Goal: Task Accomplishment & Management: Manage account settings

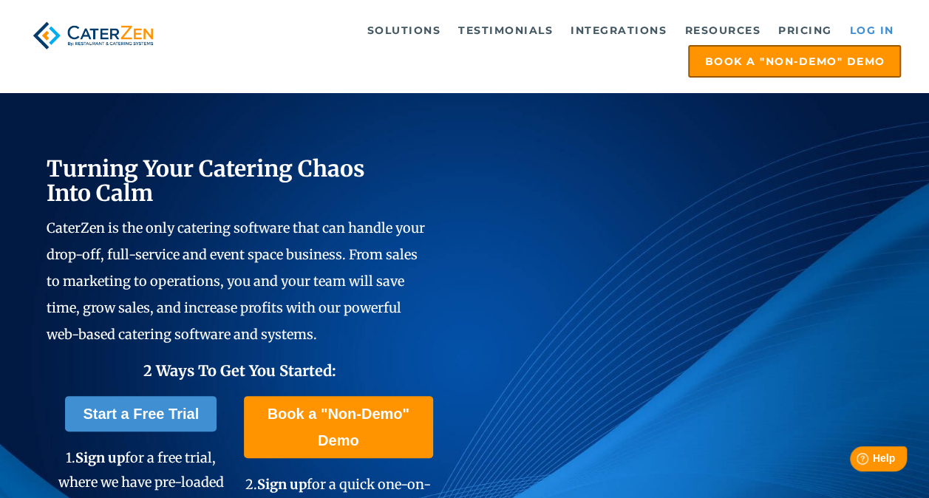
click at [874, 33] on link "Log in" at bounding box center [871, 31] width 59 height 30
click at [872, 38] on link "Log in" at bounding box center [871, 31] width 59 height 30
click at [884, 35] on link "Log in" at bounding box center [871, 31] width 59 height 30
click at [865, 33] on link "Log in" at bounding box center [871, 31] width 59 height 30
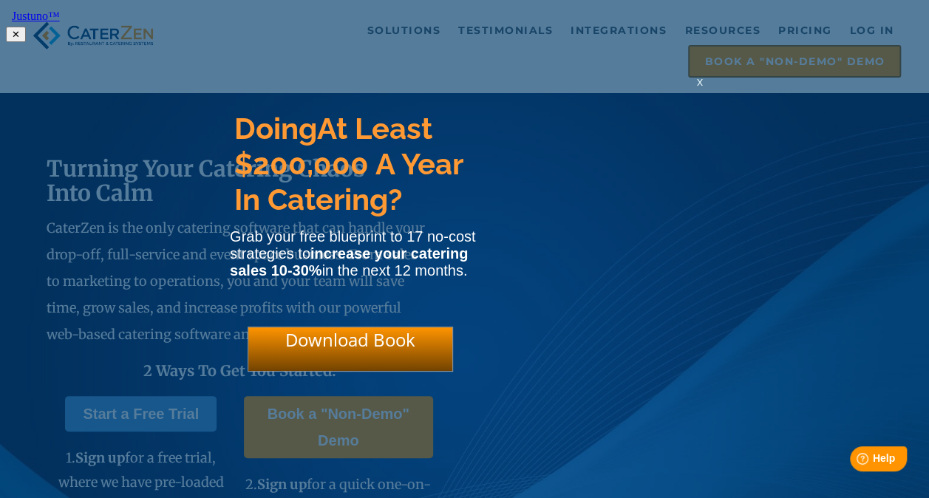
click at [701, 89] on span "x" at bounding box center [700, 82] width 6 height 14
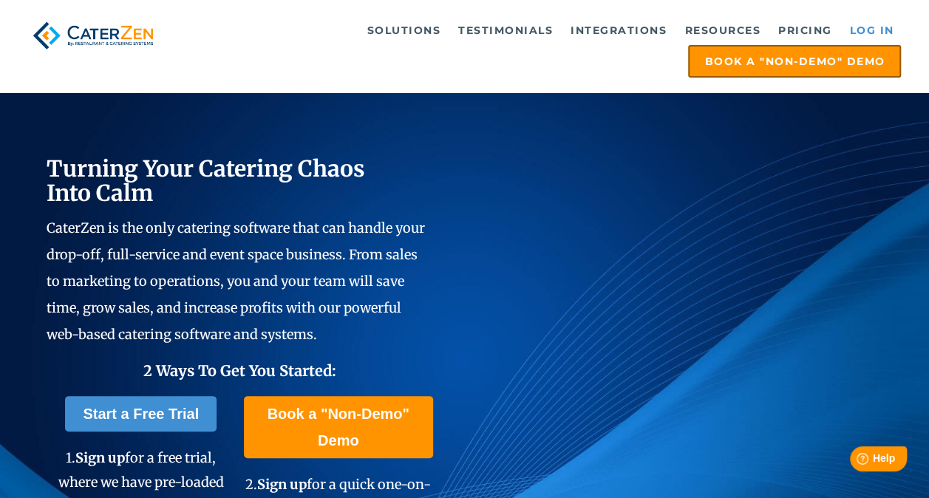
click at [867, 31] on link "Log in" at bounding box center [871, 31] width 59 height 30
